Goal: Task Accomplishment & Management: Complete application form

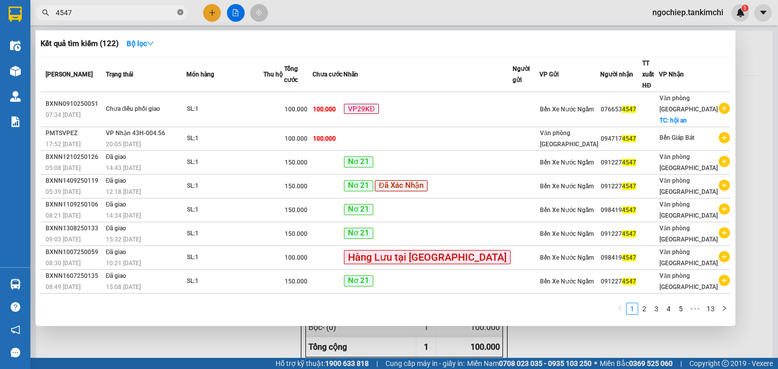
click at [180, 14] on icon "close-circle" at bounding box center [180, 12] width 6 height 6
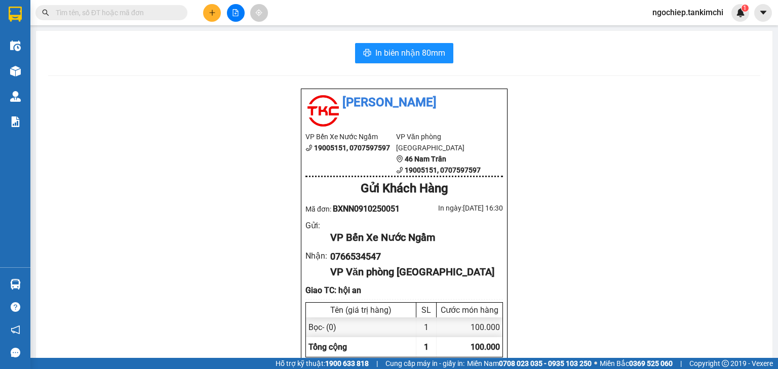
click at [164, 13] on input "text" at bounding box center [116, 12] width 120 height 11
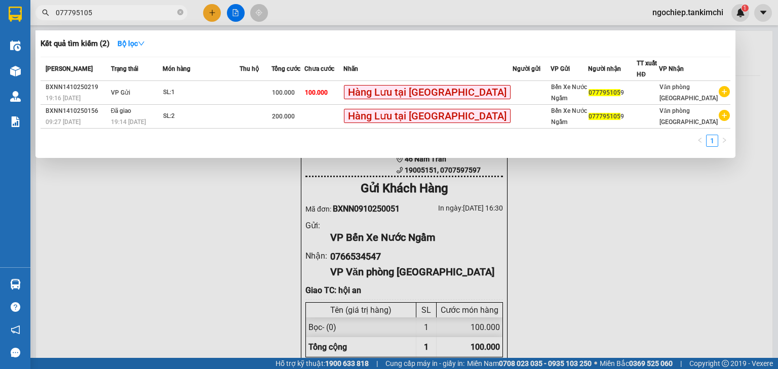
type input "0777951059"
click at [182, 13] on icon "close-circle" at bounding box center [180, 12] width 6 height 6
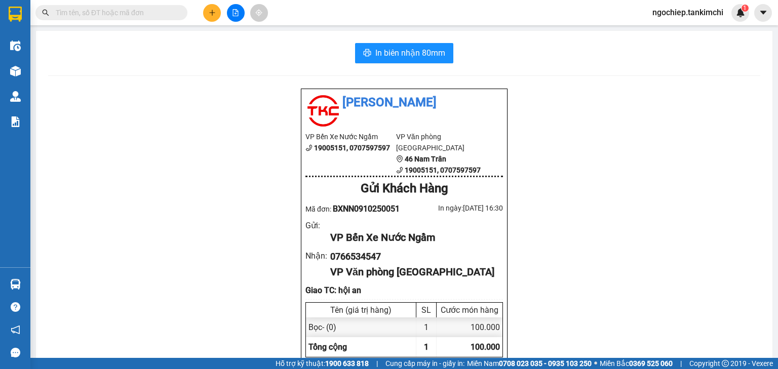
click at [154, 13] on input "text" at bounding box center [116, 12] width 120 height 11
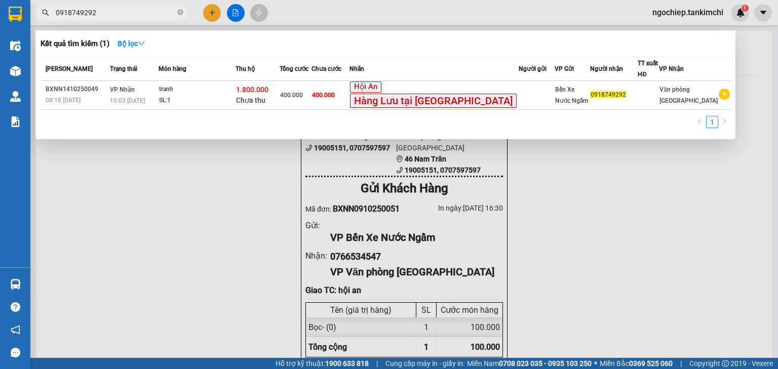
type input "0918749292"
click at [658, 190] on div at bounding box center [389, 184] width 778 height 369
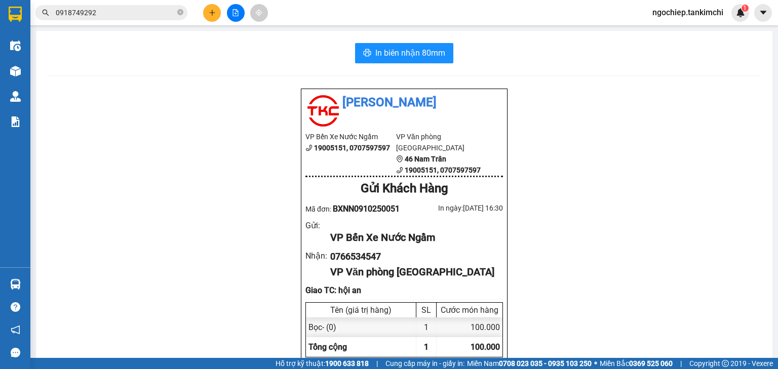
click at [250, 262] on div "Tân Kim Chi VP Bến Xe Nước Ngầm 19005151, 0707597597 VP Văn phòng [GEOGRAPHIC_D…" at bounding box center [404, 331] width 712 height 487
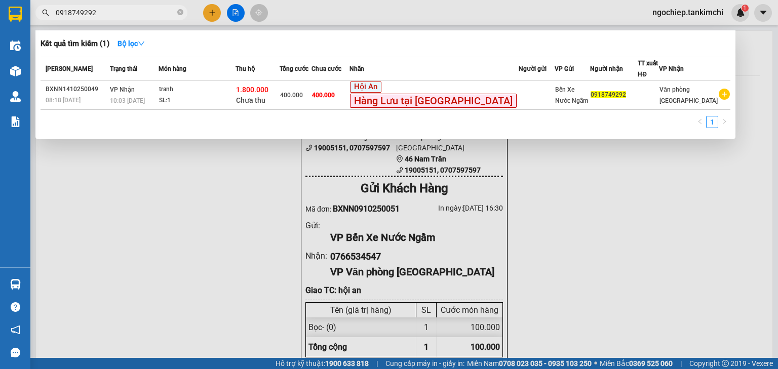
click at [143, 10] on input "0918749292" at bounding box center [116, 12] width 120 height 11
click at [180, 15] on icon "close-circle" at bounding box center [180, 12] width 6 height 6
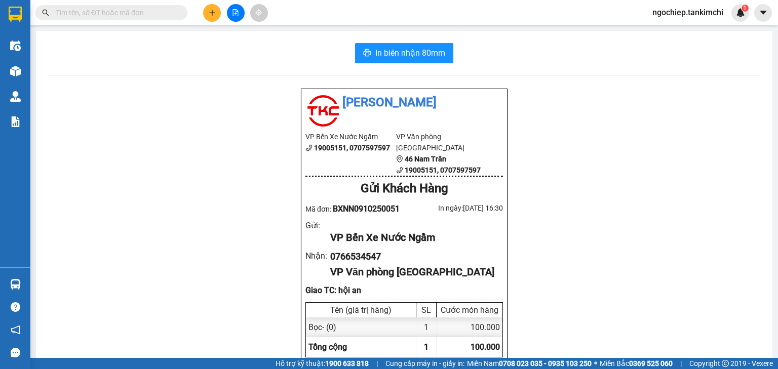
click at [151, 15] on input "text" at bounding box center [116, 12] width 120 height 11
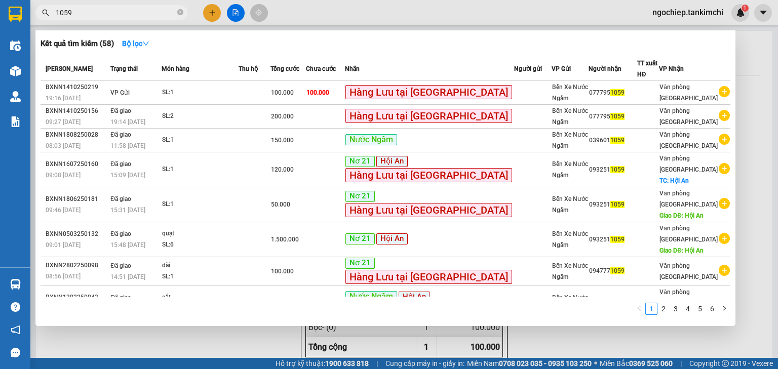
type input "1059"
click at [181, 14] on icon "close-circle" at bounding box center [180, 12] width 6 height 6
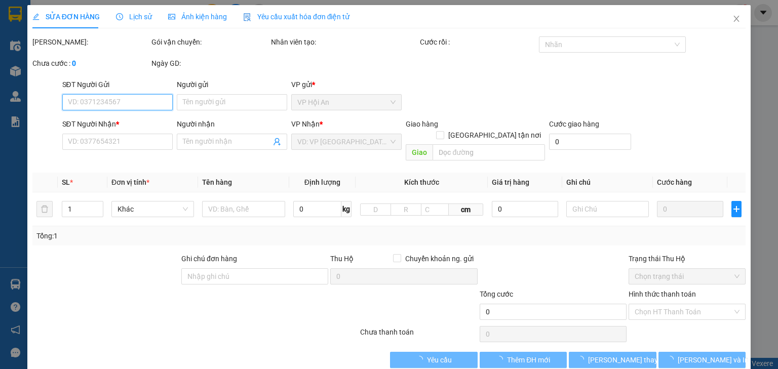
type input "0766534547"
checkbox input "true"
type input "hội an"
type input "100.000"
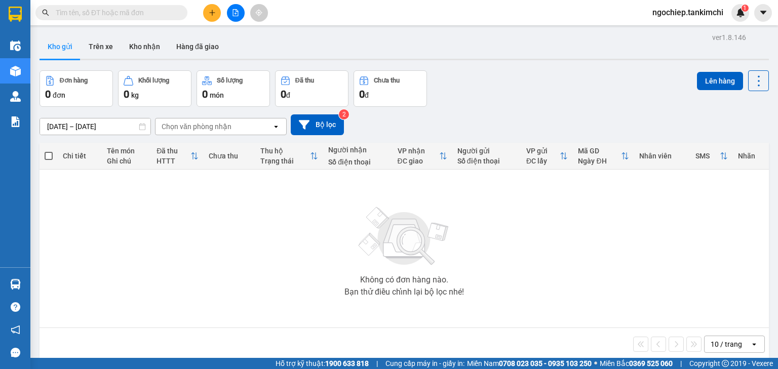
click at [146, 13] on input "text" at bounding box center [116, 12] width 120 height 11
click at [152, 18] on input "text" at bounding box center [116, 12] width 120 height 11
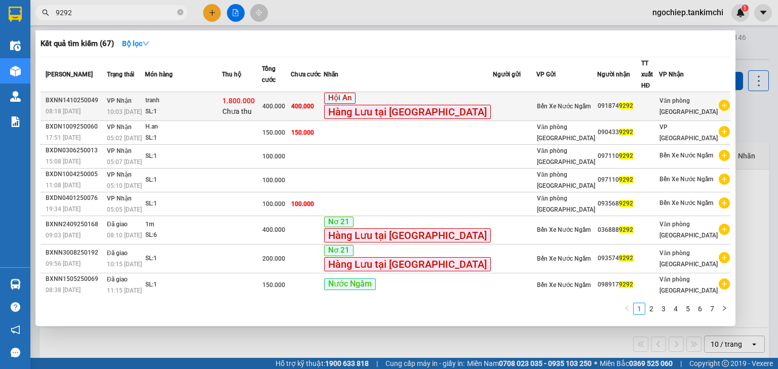
type input "9292"
click at [291, 105] on td "400.000" at bounding box center [276, 106] width 29 height 29
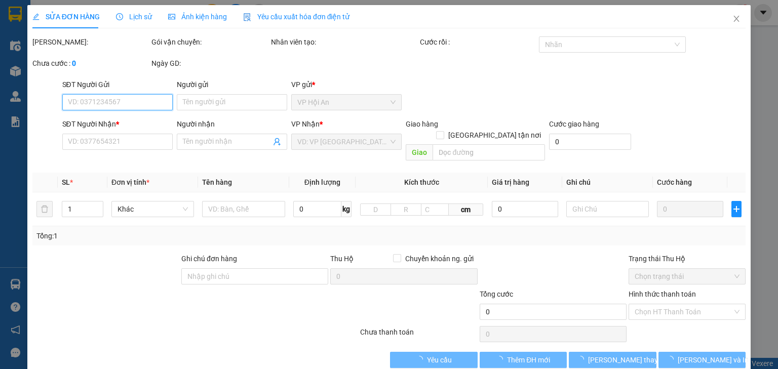
type input "0918749292"
type input "1.800.000"
type input "400.000"
